Goal: Find specific page/section: Find specific page/section

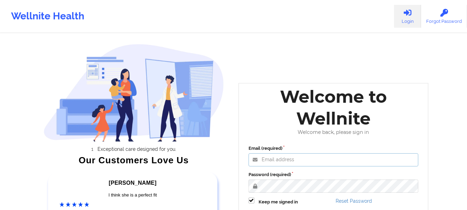
type input "[EMAIL_ADDRESS][DOMAIN_NAME]"
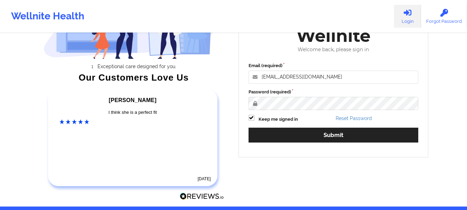
scroll to position [107, 0]
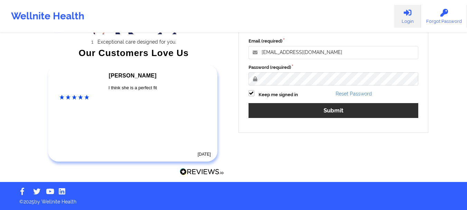
drag, startPoint x: 323, startPoint y: 118, endPoint x: 323, endPoint y: 113, distance: 4.8
click at [323, 113] on div "Email (required) [EMAIL_ADDRESS][DOMAIN_NAME] Password (required) Keep me signe…" at bounding box center [334, 80] width 180 height 95
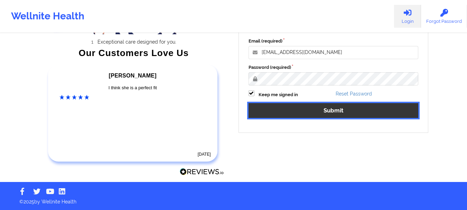
click at [324, 113] on button "Submit" at bounding box center [333, 110] width 170 height 15
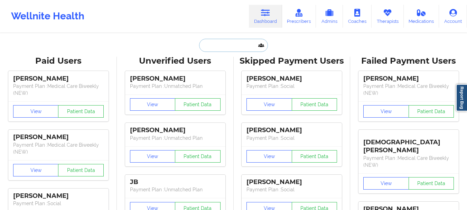
click at [212, 45] on input "text" at bounding box center [233, 45] width 68 height 13
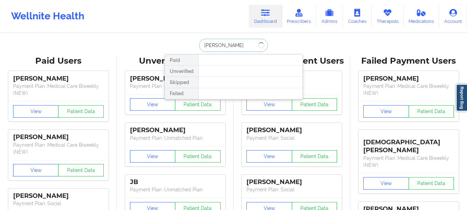
type input "[PERSON_NAME]"
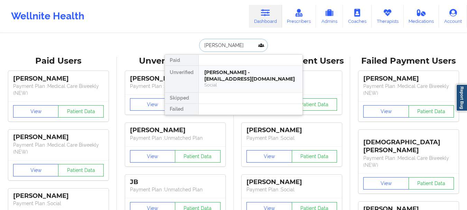
click at [236, 78] on div "[PERSON_NAME] - [EMAIL_ADDRESS][DOMAIN_NAME]" at bounding box center [250, 75] width 93 height 13
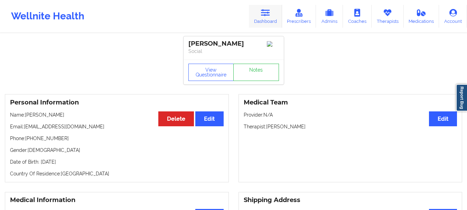
click at [262, 25] on link "Dashboard" at bounding box center [265, 16] width 33 height 23
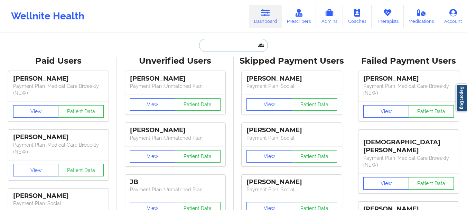
click at [216, 43] on input "text" at bounding box center [233, 45] width 68 height 13
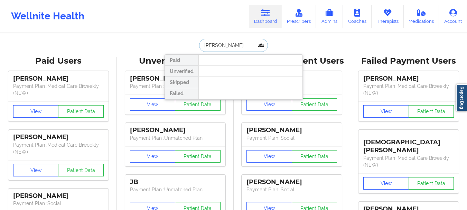
type input "[PERSON_NAME]"
click at [212, 46] on input "[PERSON_NAME]" at bounding box center [233, 45] width 68 height 13
click at [212, 47] on input "[PERSON_NAME]" at bounding box center [233, 45] width 68 height 13
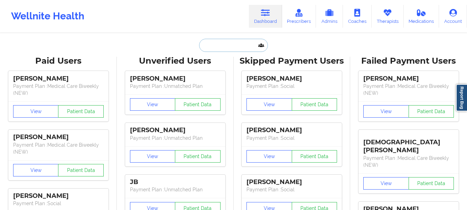
paste input "[EMAIL_ADDRESS][PERSON_NAME][DOMAIN_NAME]"
type input "[EMAIL_ADDRESS][PERSON_NAME][DOMAIN_NAME]"
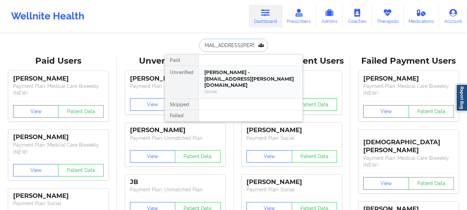
click at [247, 88] on div "Social" at bounding box center [250, 91] width 93 height 6
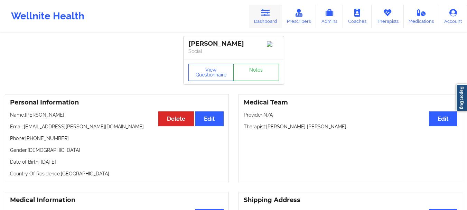
click at [267, 25] on link "Dashboard" at bounding box center [265, 16] width 33 height 23
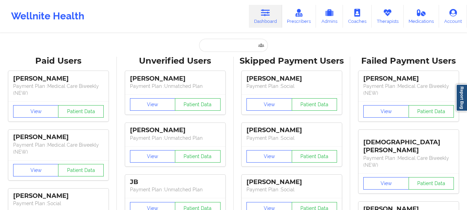
click at [230, 46] on input "text" at bounding box center [233, 45] width 68 height 13
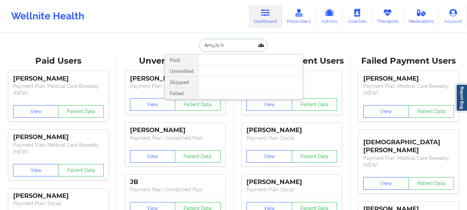
type input "AmyJo"
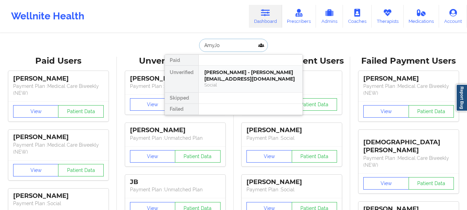
click at [206, 69] on div "[PERSON_NAME] - [PERSON_NAME][EMAIL_ADDRESS][DOMAIN_NAME]" at bounding box center [250, 75] width 93 height 13
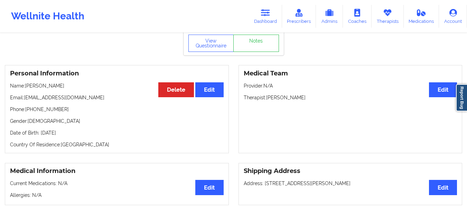
scroll to position [25, 0]
